Goal: Transaction & Acquisition: Subscribe to service/newsletter

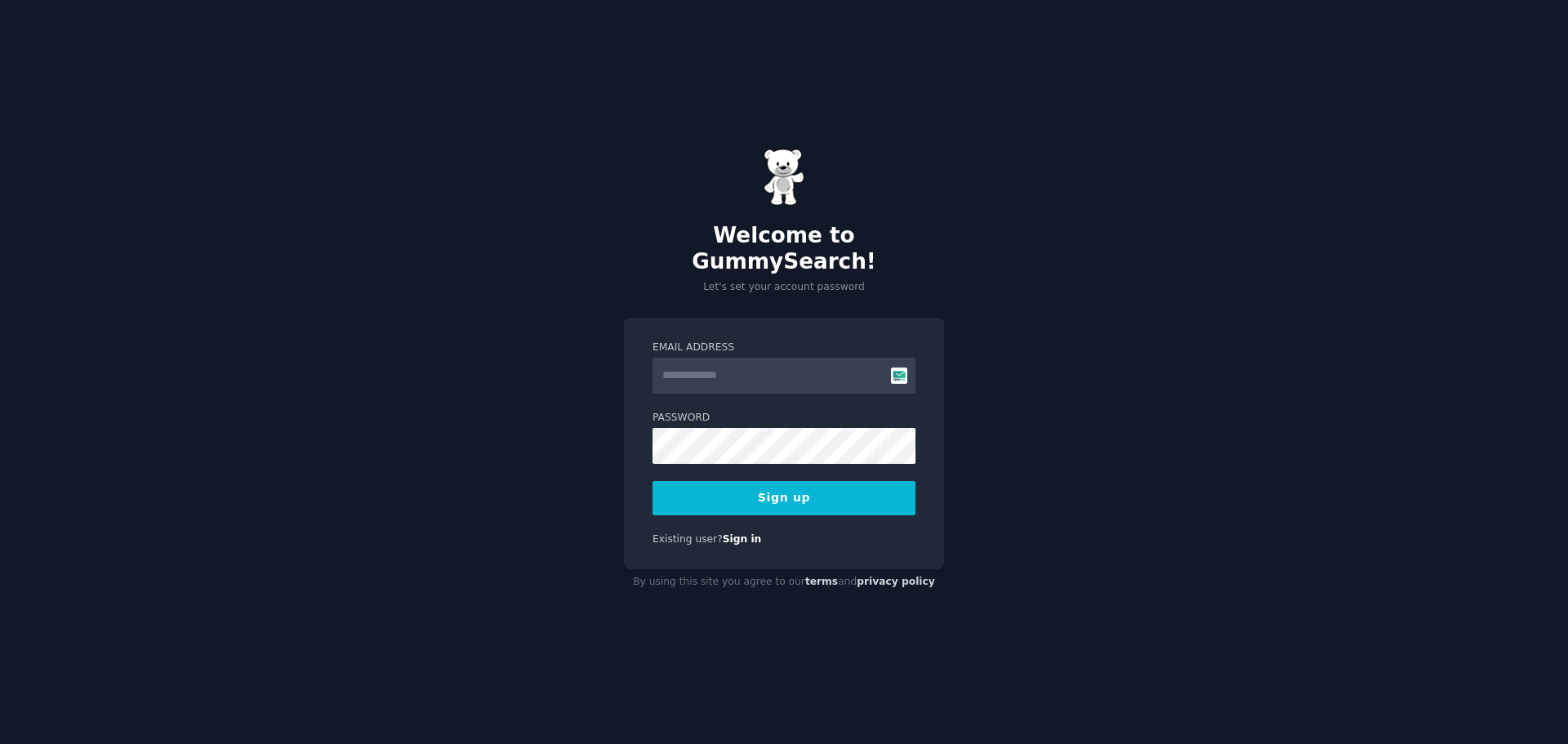
type input "**********"
click at [776, 489] on button "Sign up" at bounding box center [784, 498] width 263 height 35
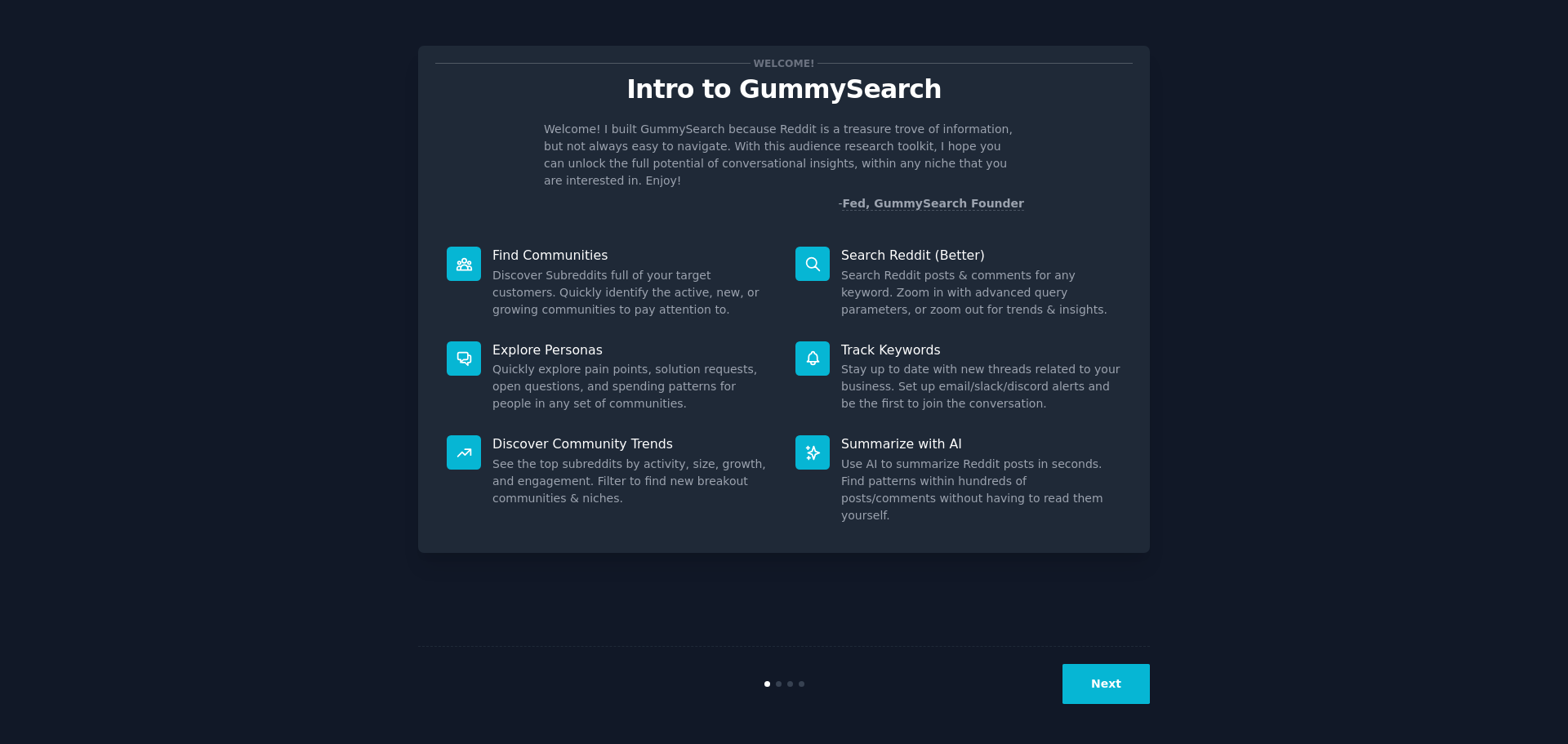
click at [1120, 692] on button "Next" at bounding box center [1107, 684] width 88 height 40
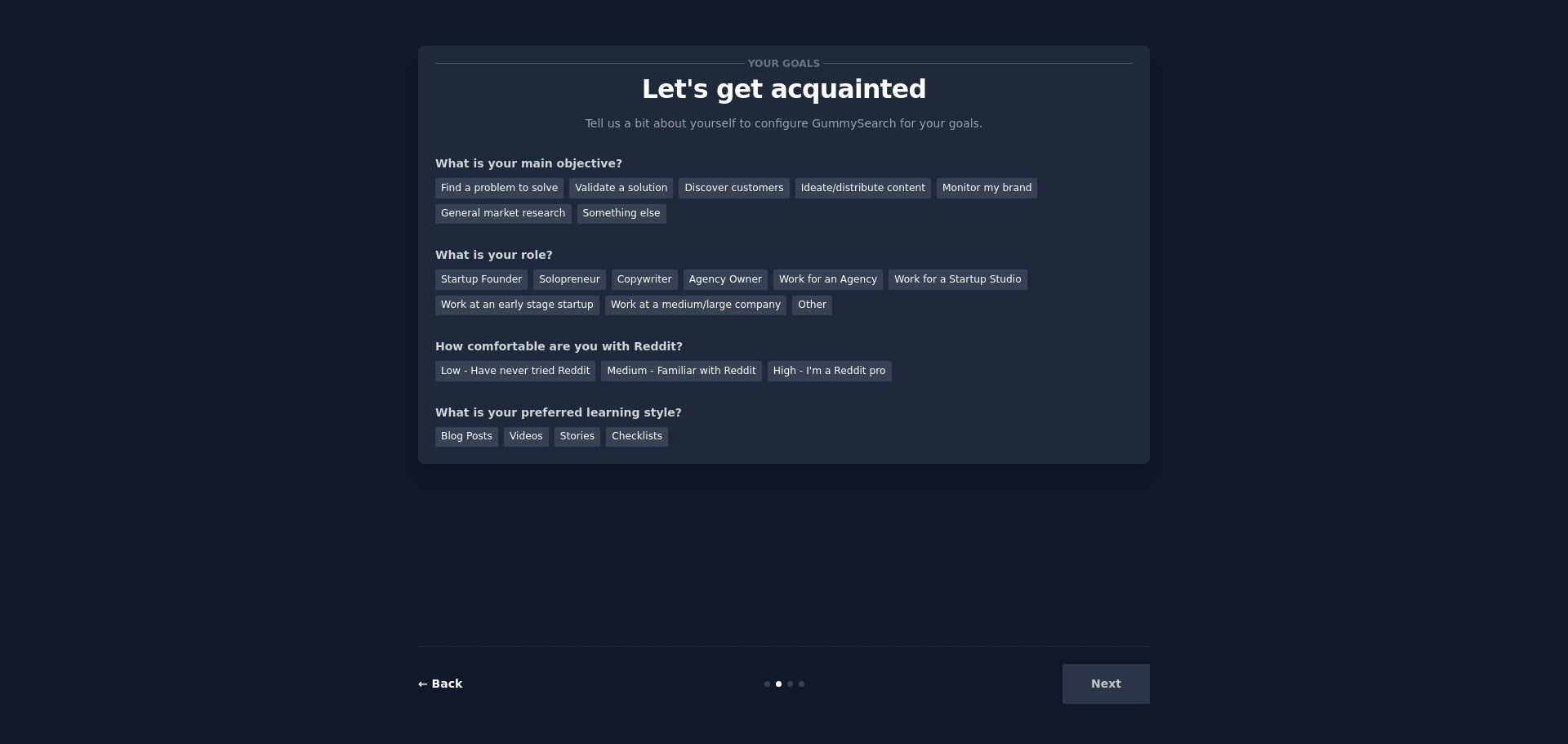
click at [448, 688] on link "← Back" at bounding box center [440, 683] width 44 height 13
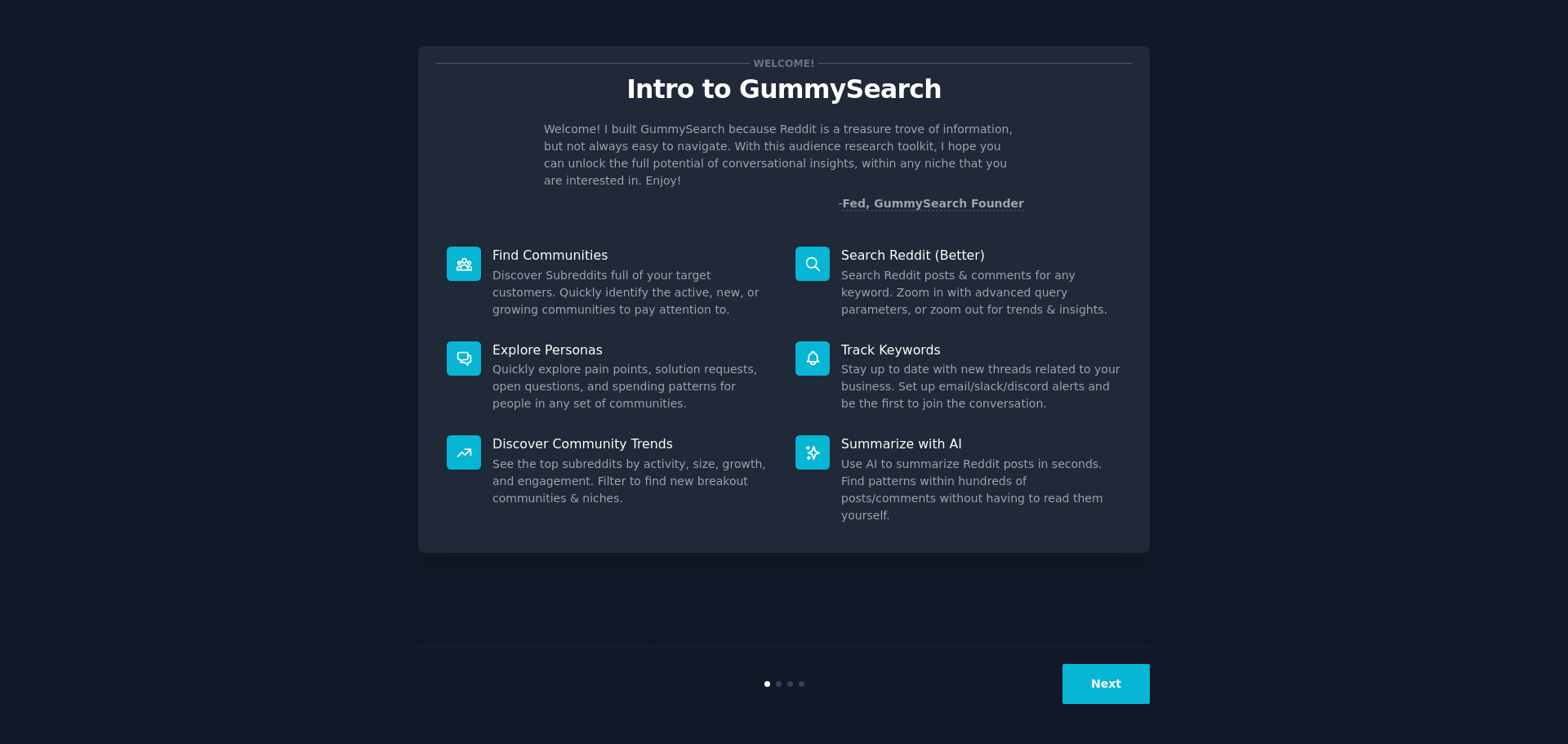
click at [802, 251] on div at bounding box center [813, 264] width 35 height 35
click at [1083, 692] on button "Next" at bounding box center [1107, 684] width 88 height 40
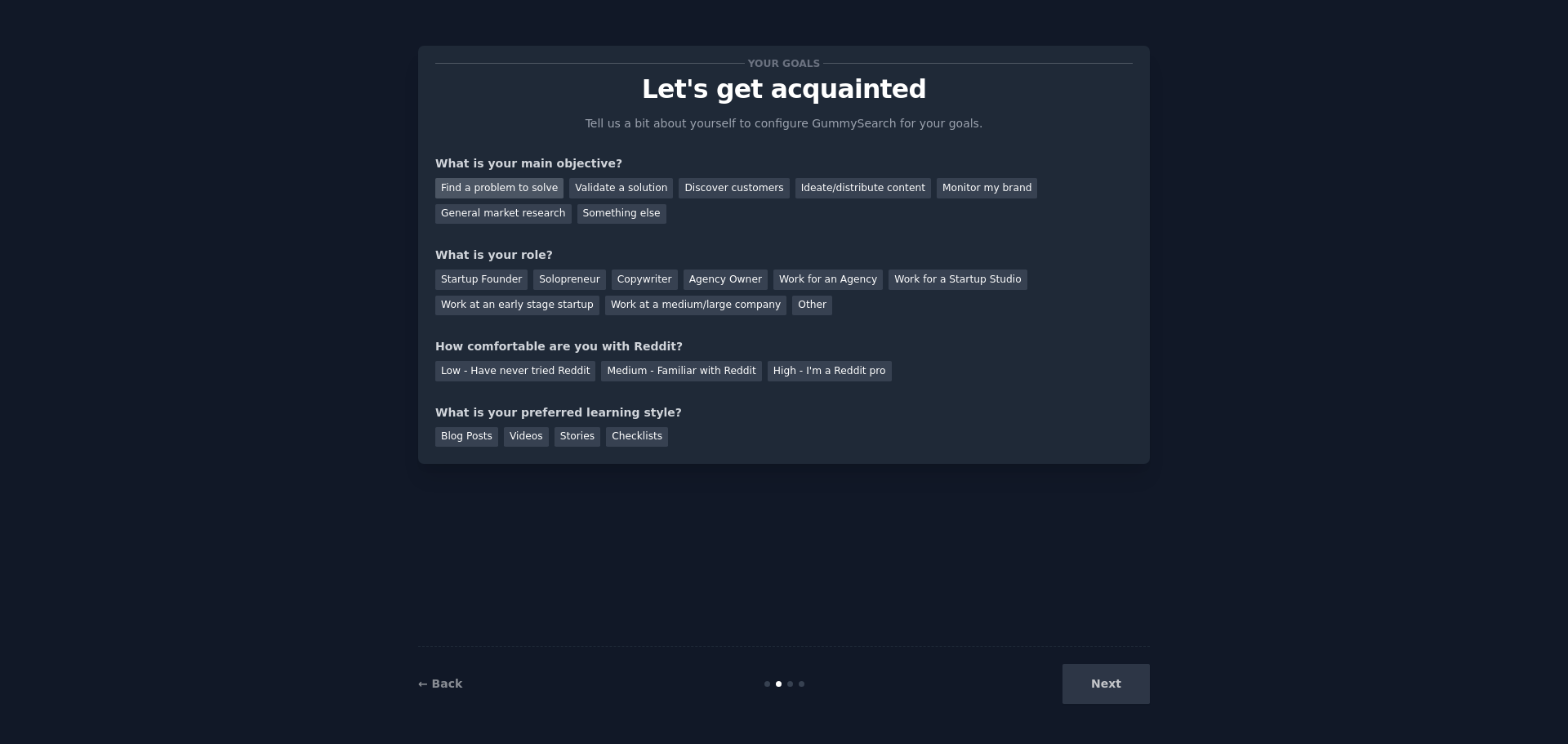
click at [471, 189] on div "Find a problem to solve" at bounding box center [500, 188] width 128 height 20
click at [602, 189] on div "Validate a solution" at bounding box center [621, 188] width 104 height 20
click at [469, 282] on div "Startup Founder" at bounding box center [481, 279] width 92 height 20
click at [556, 282] on div "Solopreneur" at bounding box center [569, 279] width 72 height 20
click at [491, 285] on div "Startup Founder" at bounding box center [481, 279] width 92 height 20
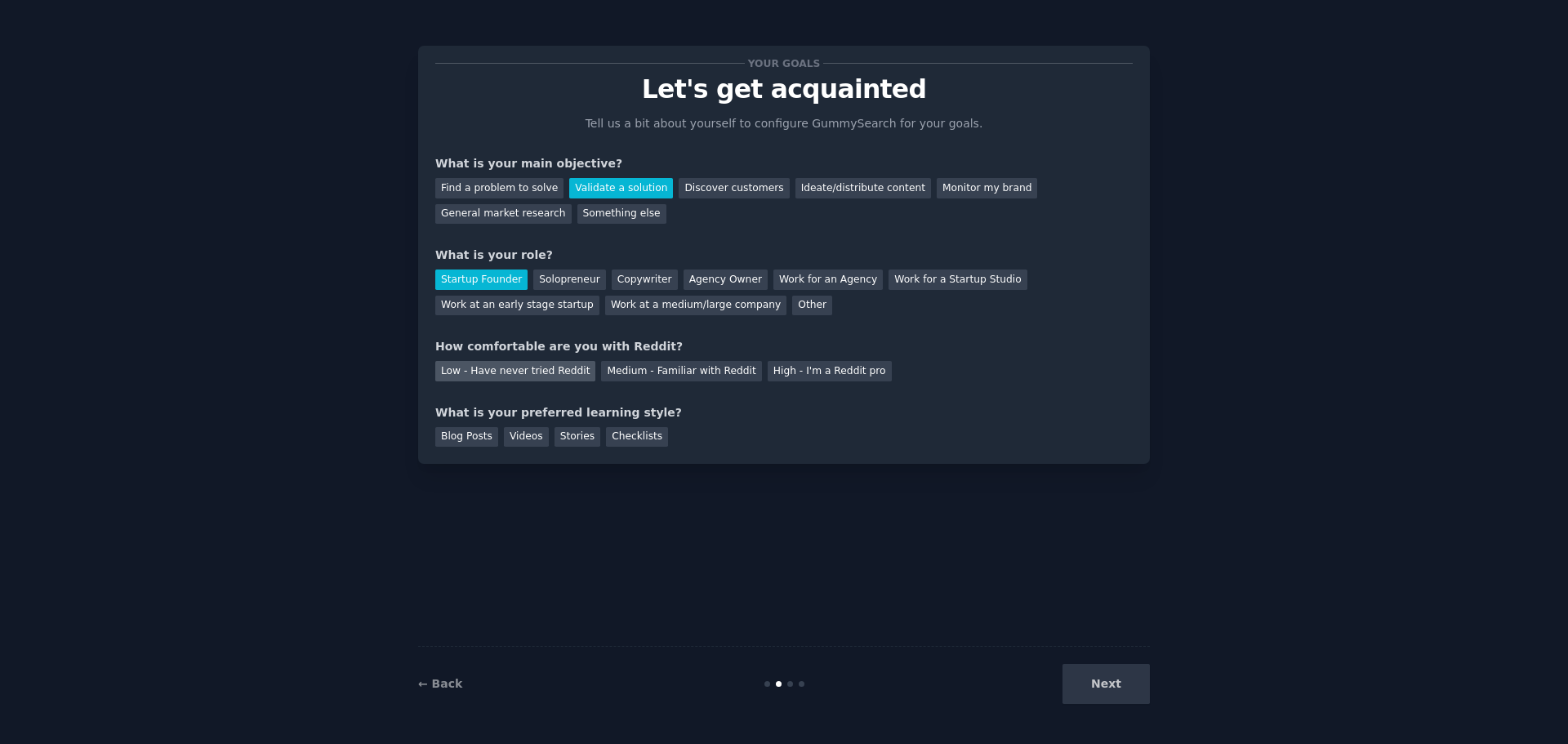
click at [498, 374] on div "Low - Have never tried Reddit" at bounding box center [515, 371] width 160 height 20
click at [525, 438] on div "Videos" at bounding box center [526, 437] width 45 height 20
click at [1106, 690] on button "Next" at bounding box center [1107, 684] width 88 height 40
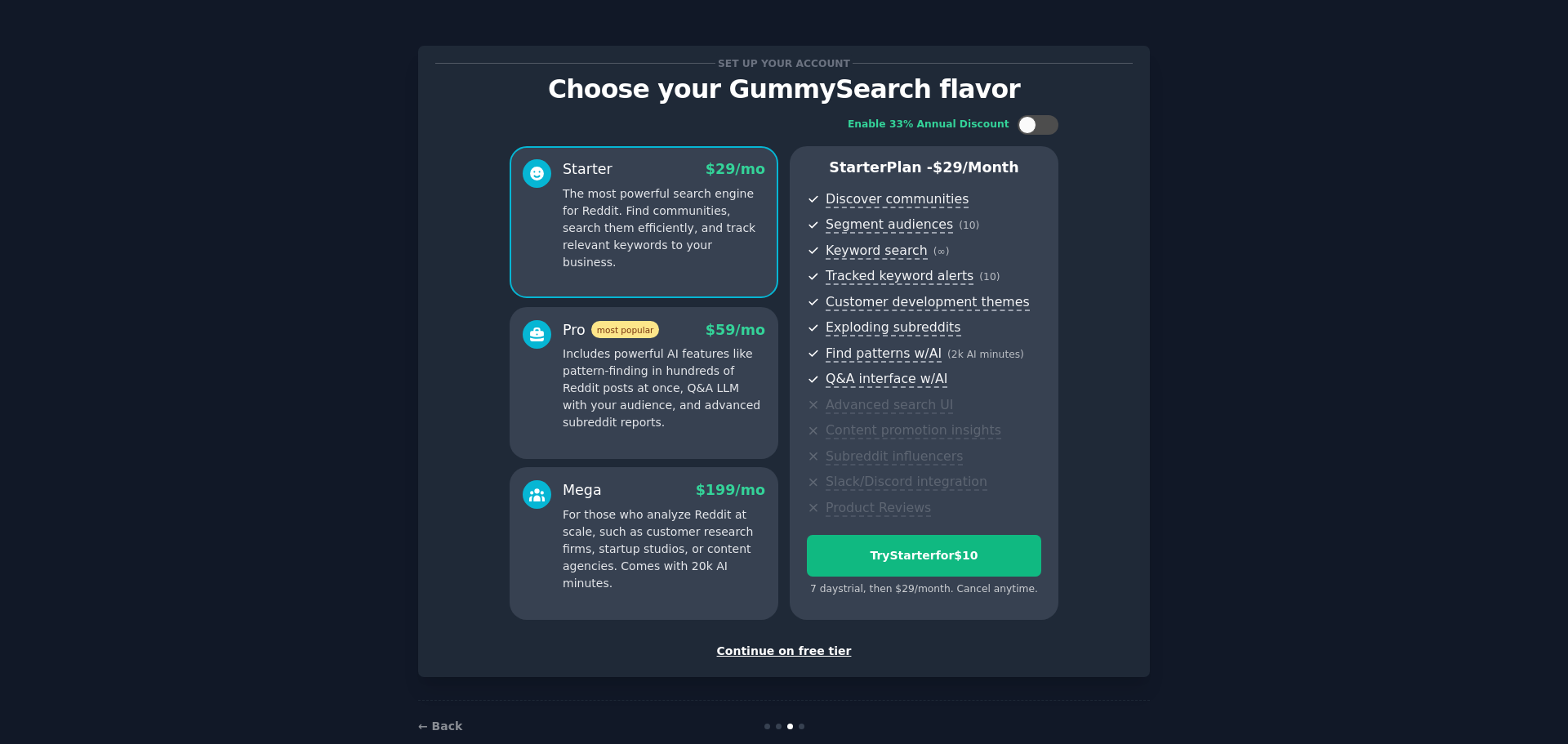
click at [677, 402] on p "Includes powerful AI features like pattern-finding in hundreds of Reddit posts …" at bounding box center [664, 388] width 203 height 86
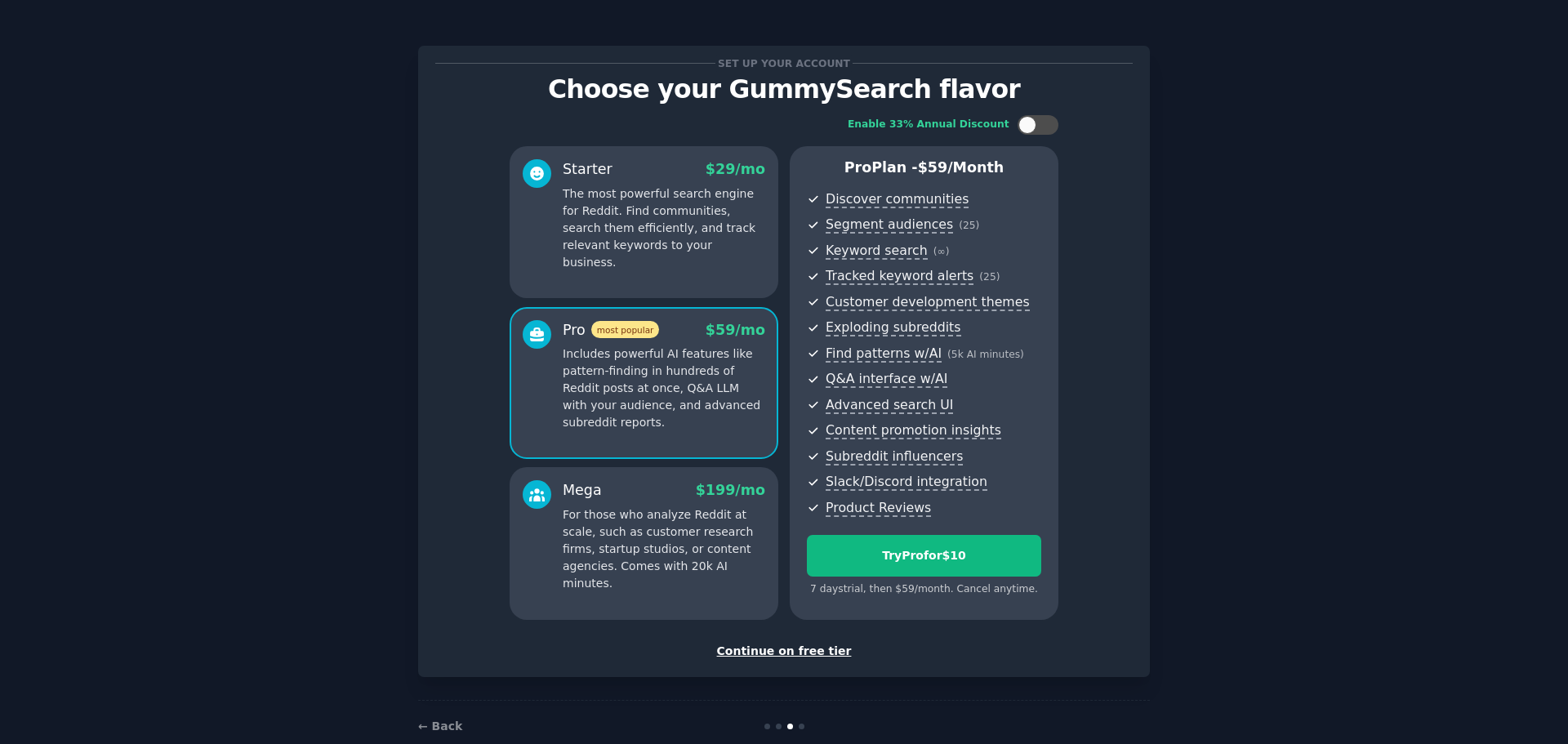
click at [672, 269] on div "Starter $ 29 /mo The most powerful search engine for Reddit. Find communities, …" at bounding box center [644, 222] width 268 height 152
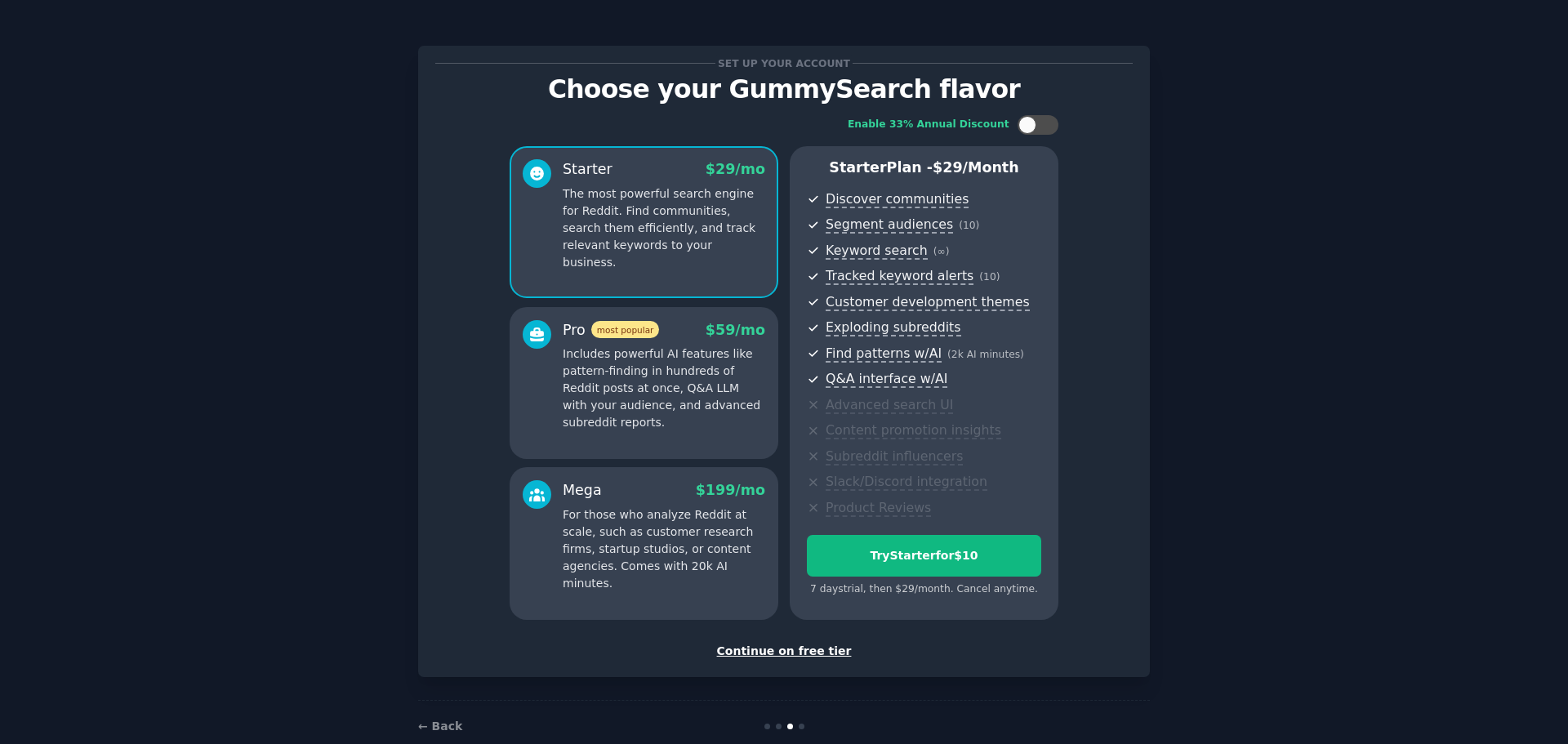
click at [669, 255] on div "Starter $ 29 /mo The most powerful search engine for Reddit. Find communities, …" at bounding box center [644, 222] width 268 height 152
click at [808, 650] on div "Continue on free tier" at bounding box center [784, 651] width 698 height 17
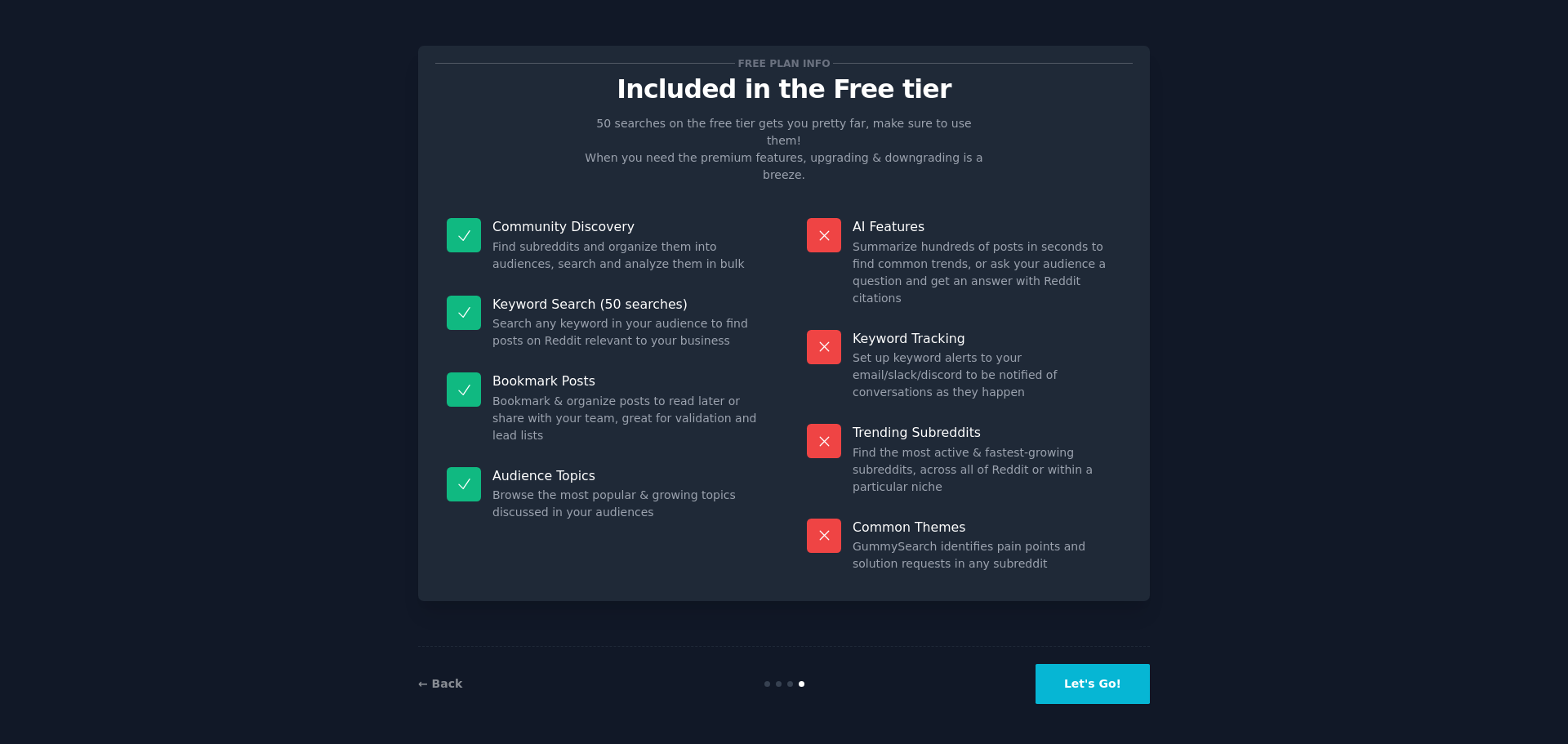
click at [1096, 692] on button "Let's Go!" at bounding box center [1092, 684] width 114 height 40
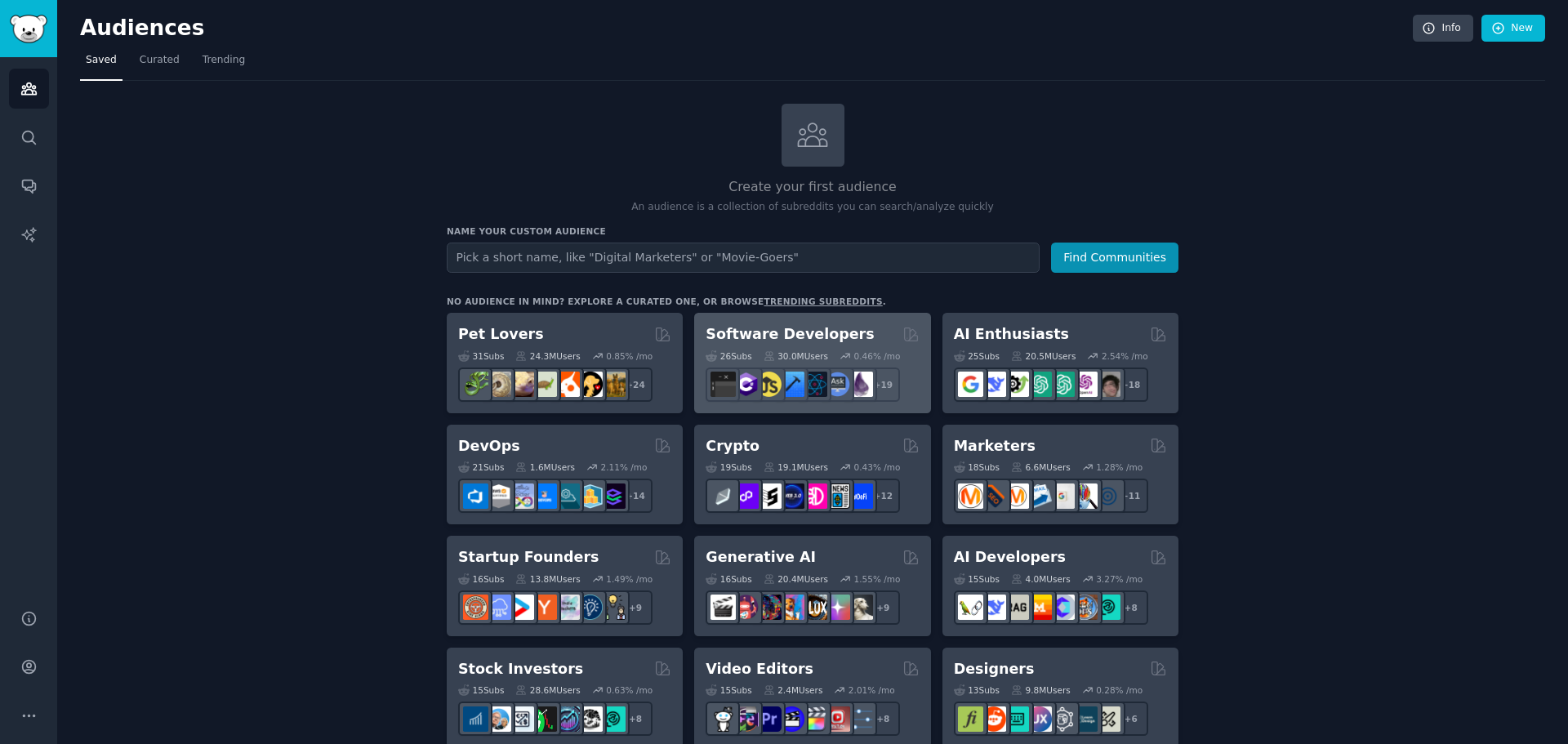
click at [798, 333] on h2 "Software Developers" at bounding box center [790, 334] width 168 height 20
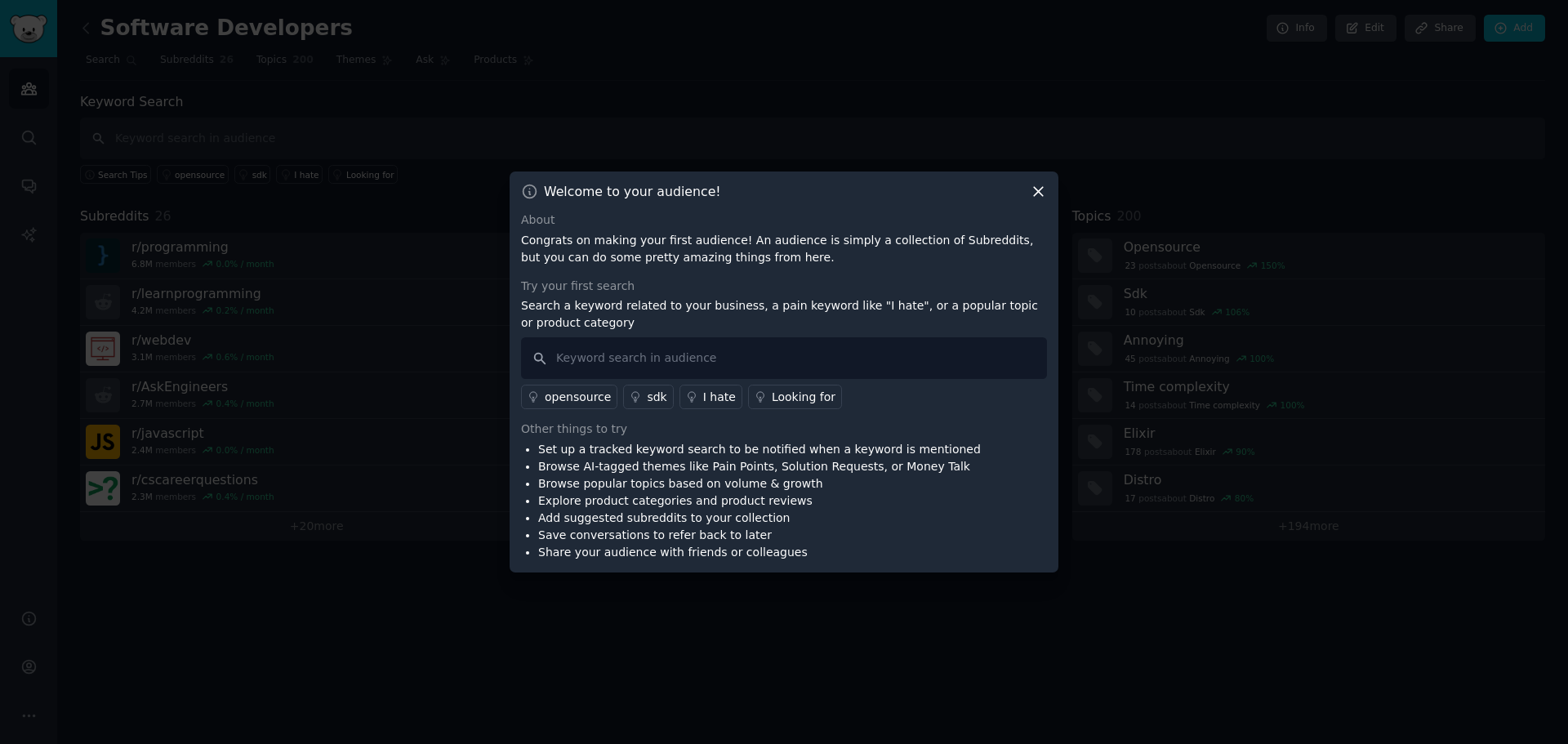
click at [1036, 194] on icon at bounding box center [1038, 191] width 17 height 17
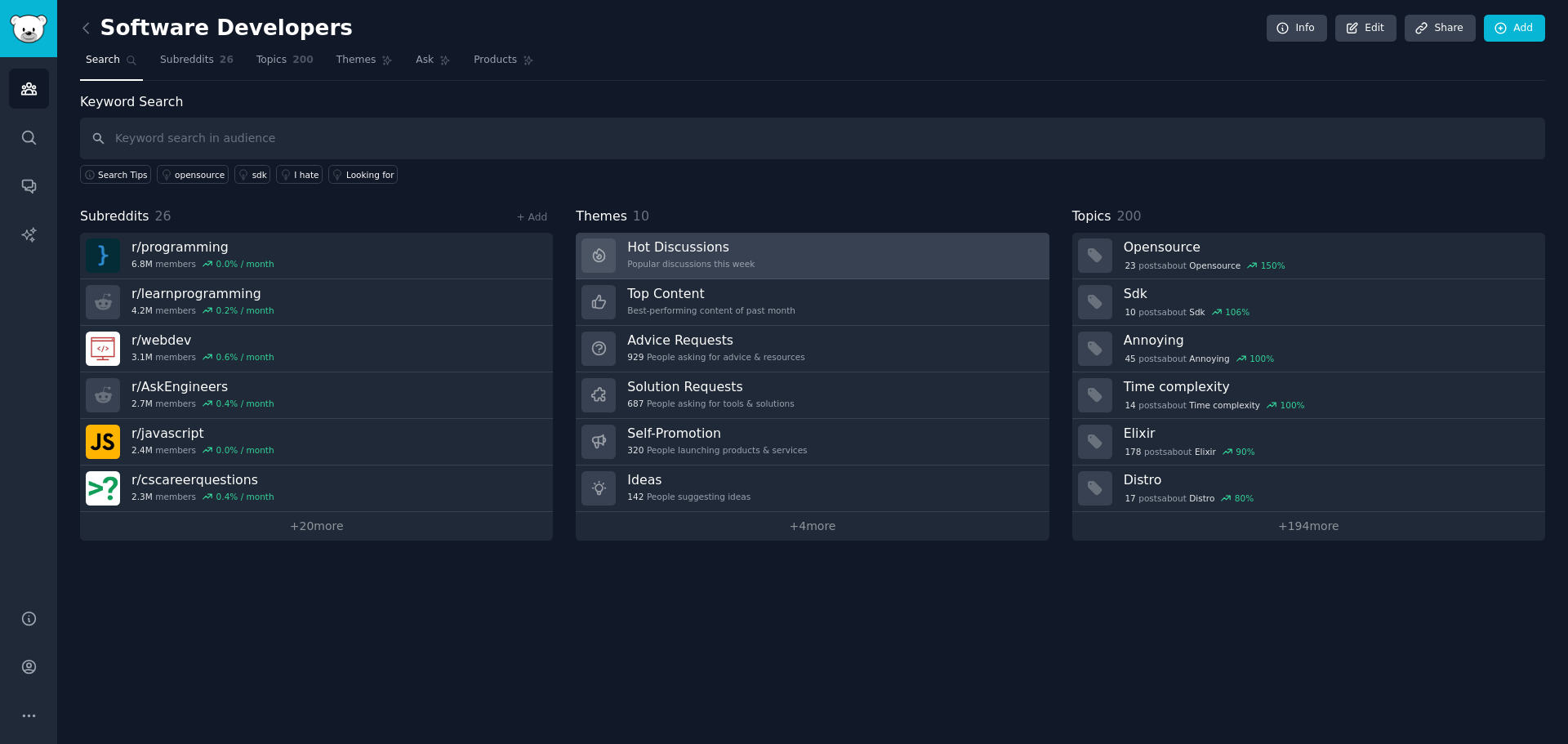
click at [679, 248] on h3 "Hot Discussions" at bounding box center [691, 246] width 128 height 17
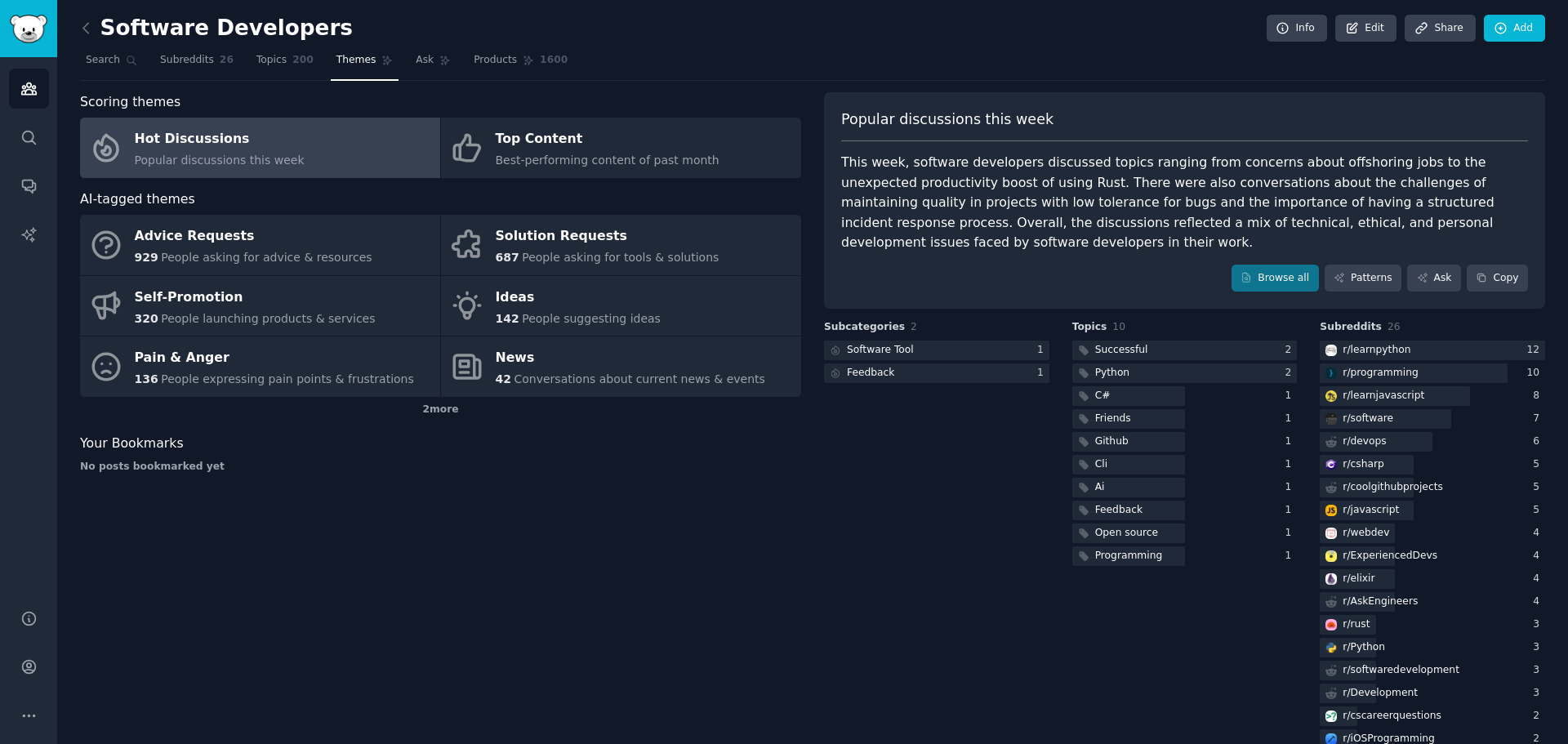
click at [171, 151] on div "Hot Discussions" at bounding box center [220, 140] width 170 height 26
